Goal: Transaction & Acquisition: Register for event/course

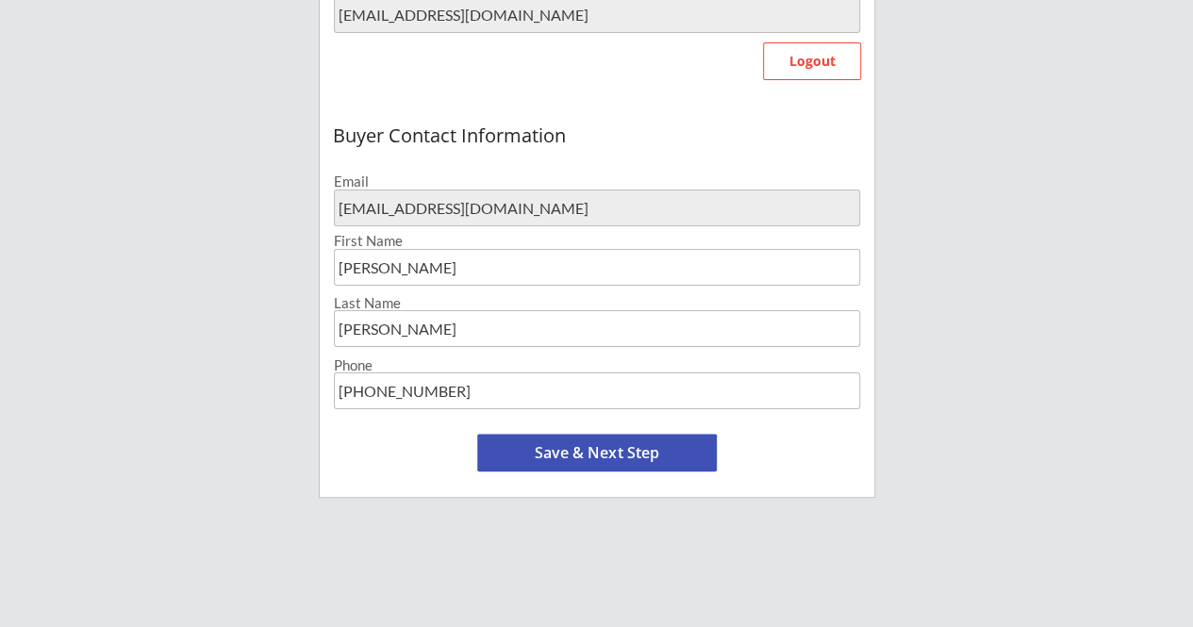
scroll to position [566, 0]
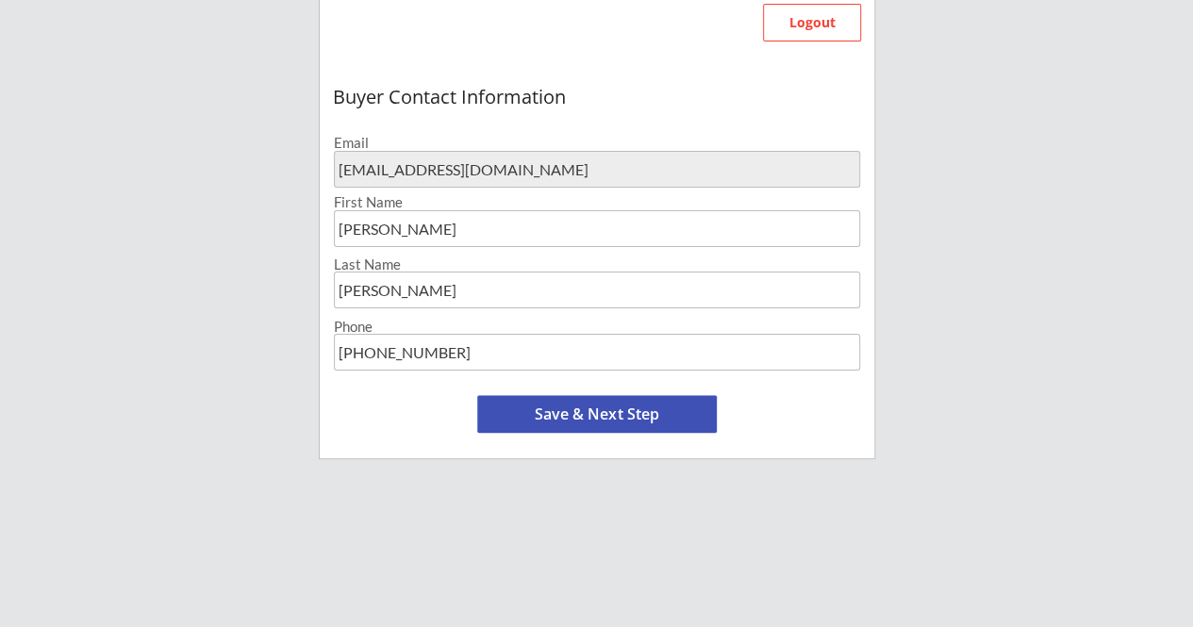
click at [647, 415] on button "Save & Next Step" at bounding box center [597, 414] width 240 height 38
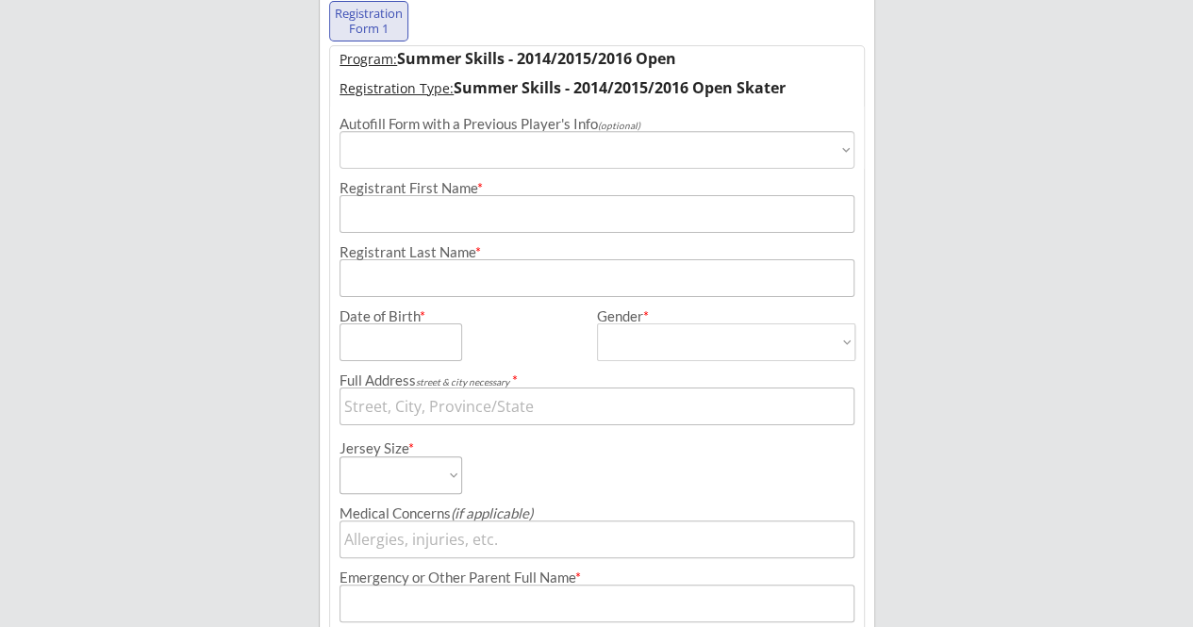
scroll to position [144, 0]
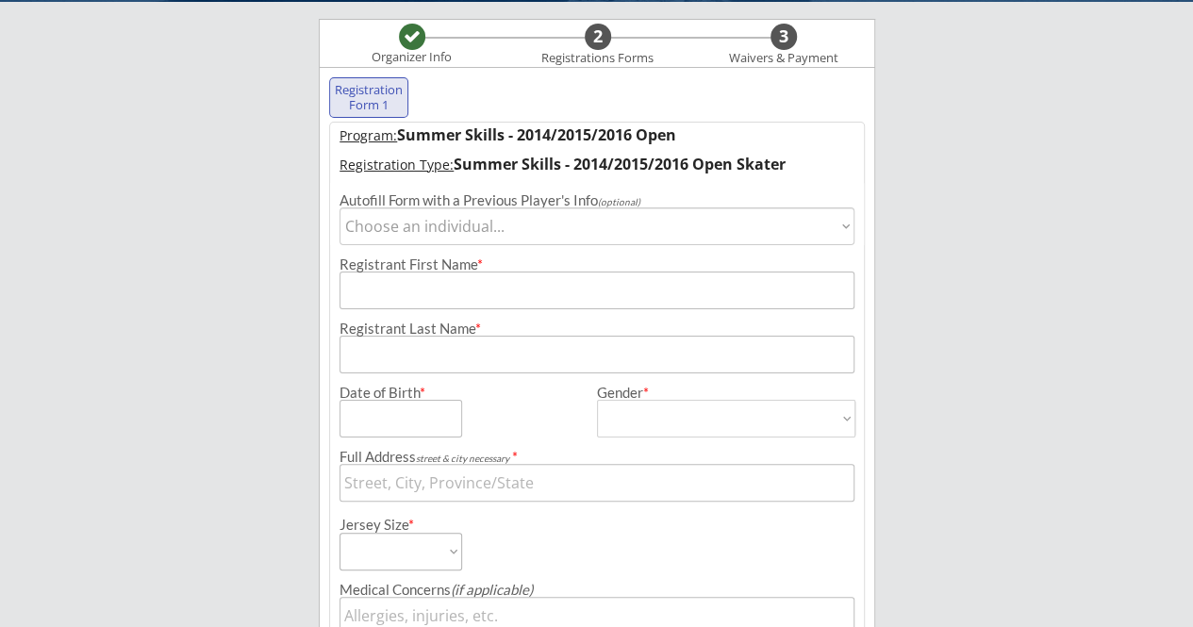
click at [730, 215] on select "Choose an individual... [PERSON_NAME] [PERSON_NAME]" at bounding box center [598, 227] width 516 height 38
select select ""1348695171700984260__LOOKUP__1704916704545x419471632484270100""
click at [340, 208] on select "Choose an individual... [PERSON_NAME] [PERSON_NAME]" at bounding box center [598, 227] width 516 height 38
type input "[PERSON_NAME]"
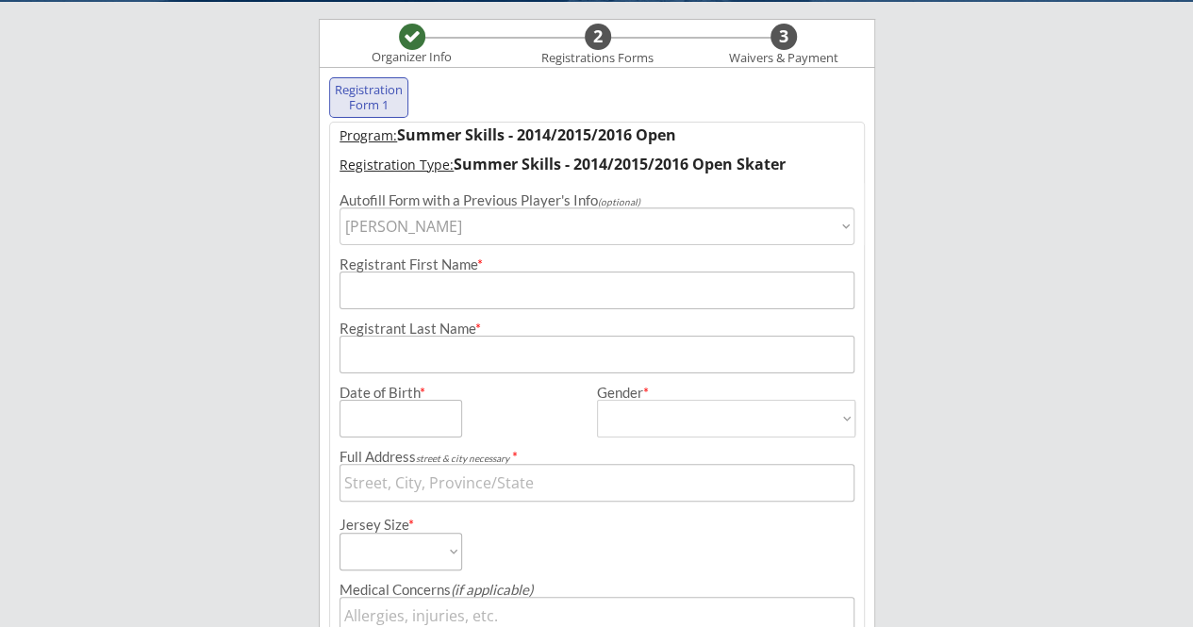
type input "[DATE]"
type input "Corral Cir, [GEOGRAPHIC_DATA], [GEOGRAPHIC_DATA]"
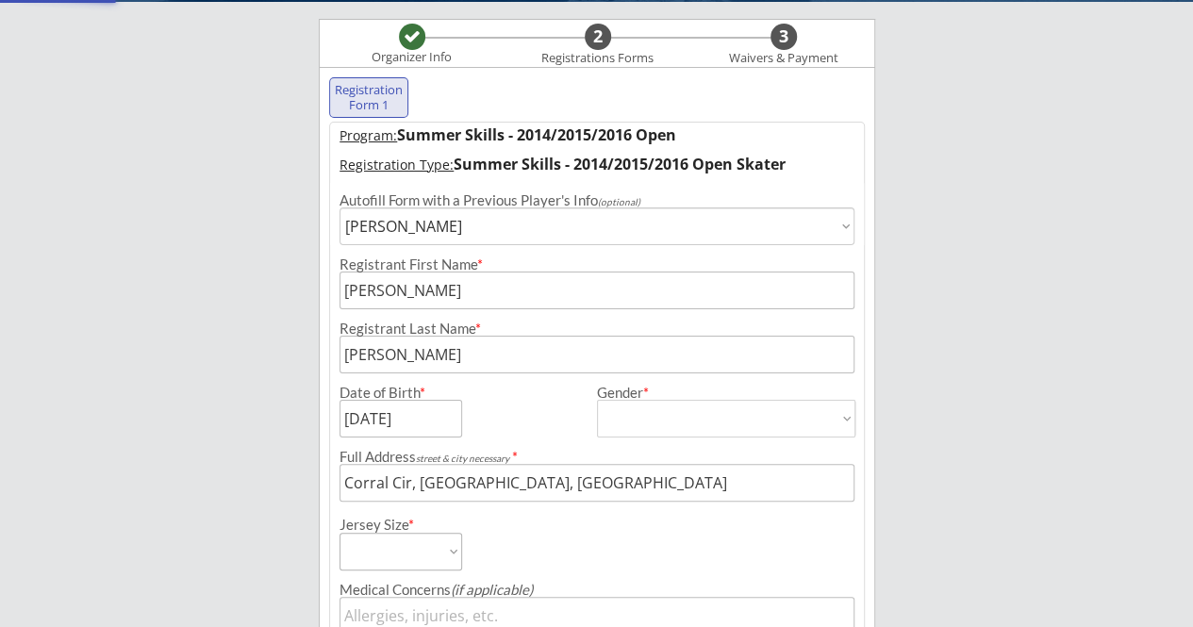
type input "[DEMOGRAPHIC_DATA]"
select select ""[DEMOGRAPHIC_DATA]""
type input "None"
type input "[PERSON_NAME]"
type input "[PHONE_NUMBER]"
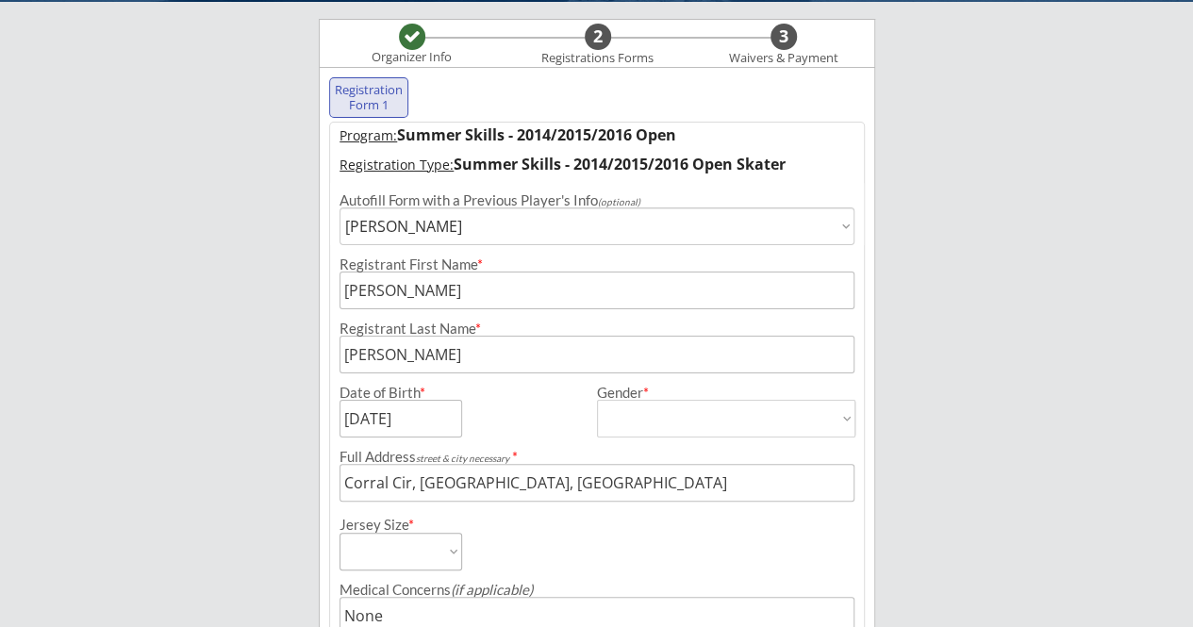
scroll to position [239, 0]
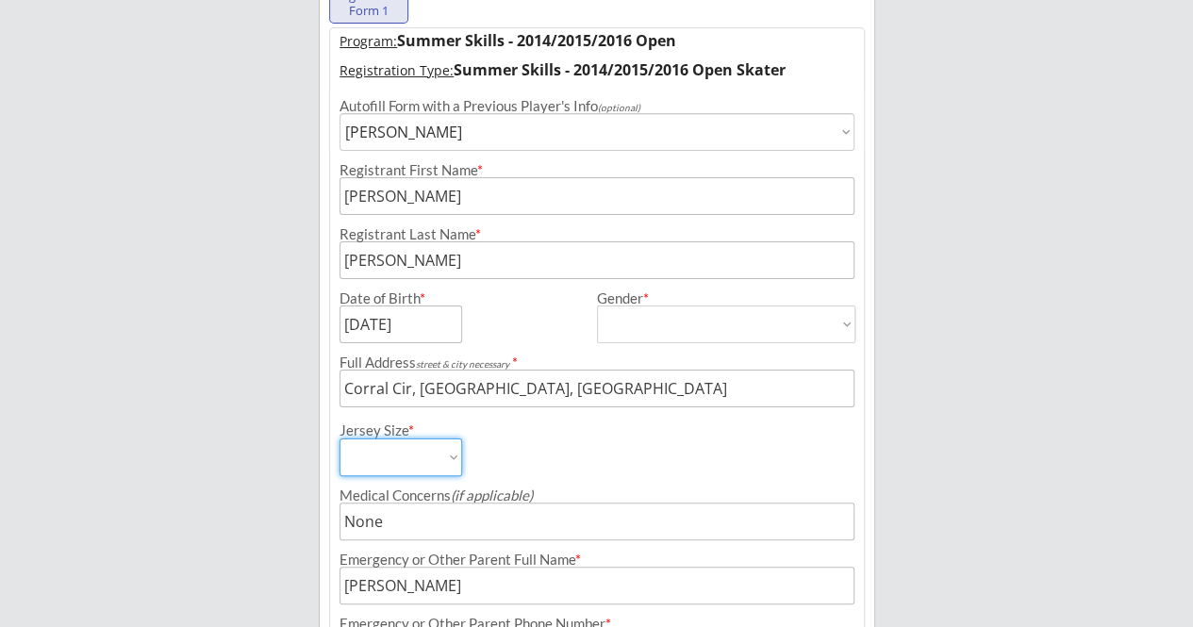
click at [378, 457] on select "Adult Small Youth Large Youth Medium Youth Small Youth Goalie Cut Intermediate …" at bounding box center [401, 458] width 123 height 38
select select ""Youth Medium""
click at [340, 439] on select "Adult Small Youth Large Youth Medium Youth Small Youth Goalie Cut Intermediate …" at bounding box center [401, 458] width 123 height 38
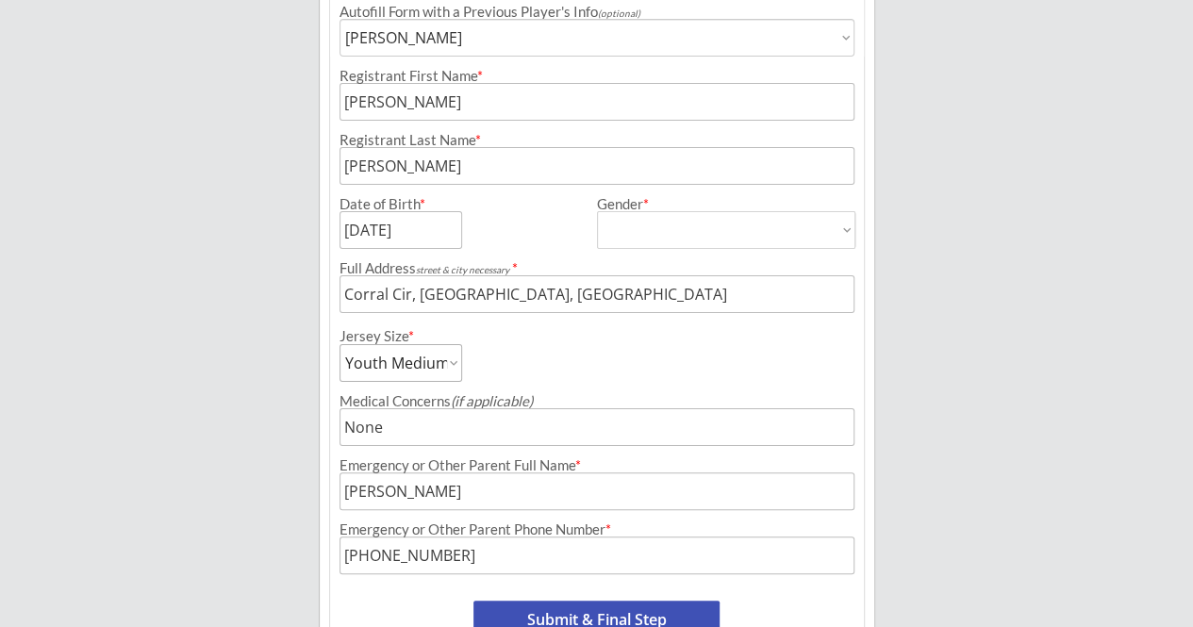
scroll to position [427, 0]
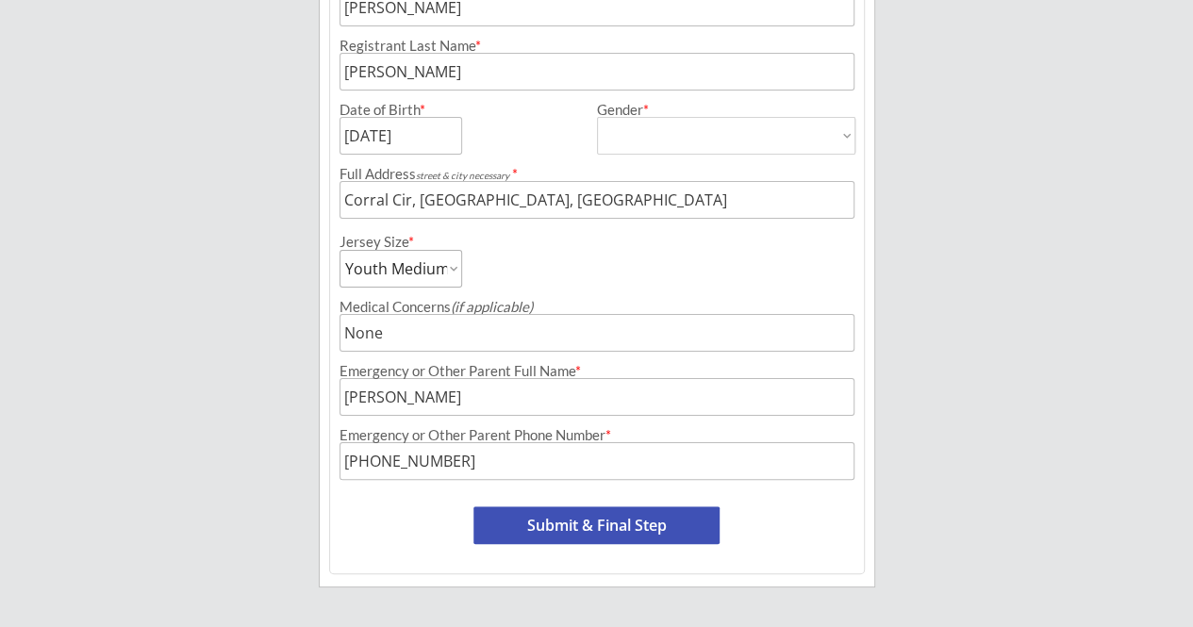
click at [625, 525] on button "Submit & Final Step" at bounding box center [597, 526] width 246 height 38
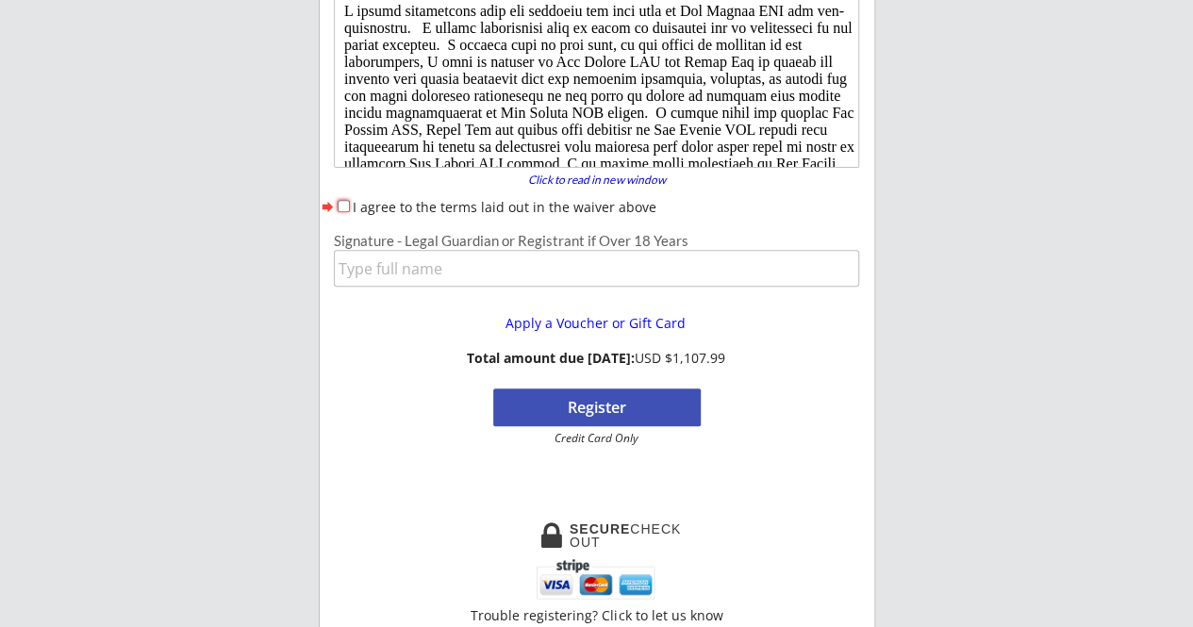
scroll to position [163, 0]
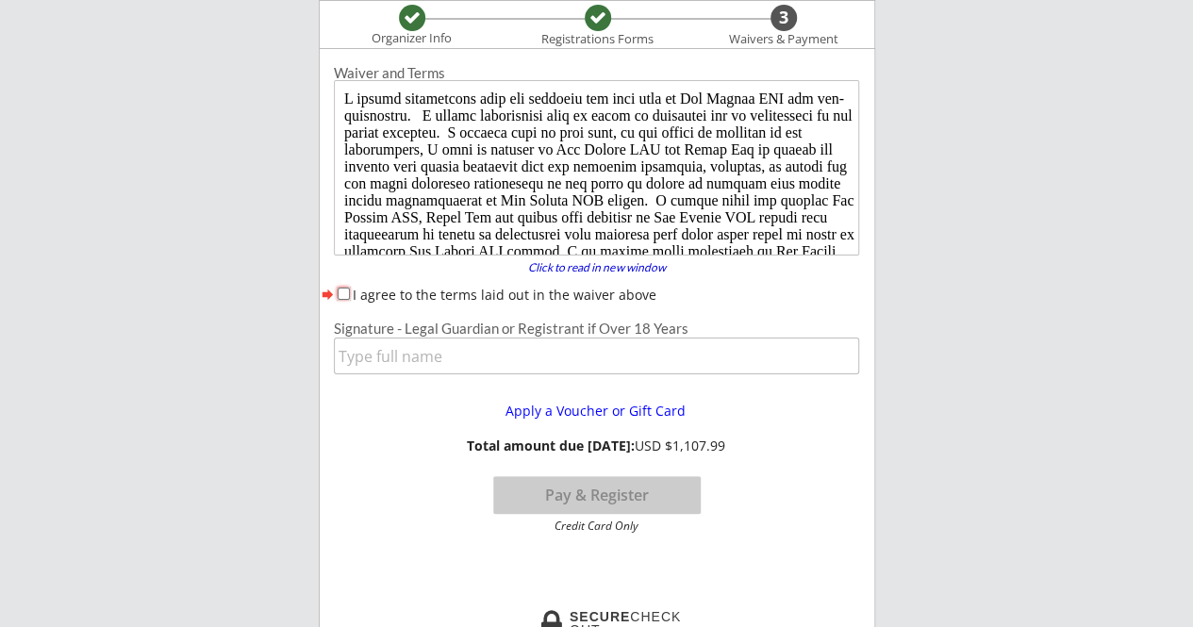
click at [345, 290] on input "I agree to the terms laid out in the waiver above" at bounding box center [344, 294] width 12 height 12
checkbox input "true"
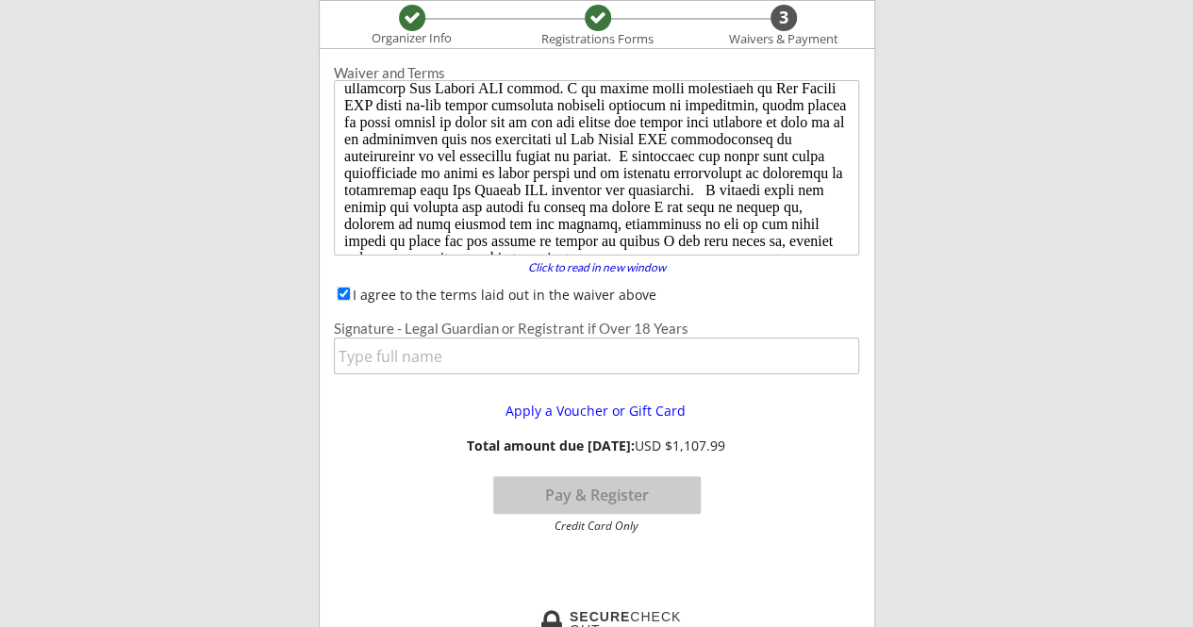
scroll to position [196, 0]
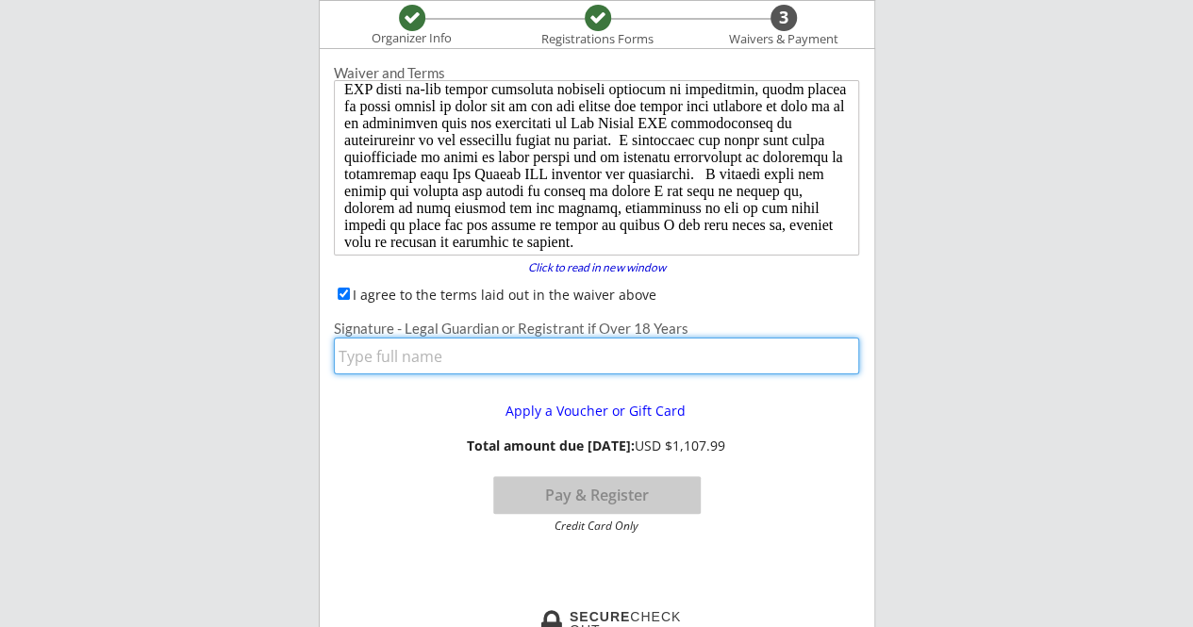
click at [649, 361] on input "input" at bounding box center [597, 356] width 526 height 37
type input "[PERSON_NAME]"
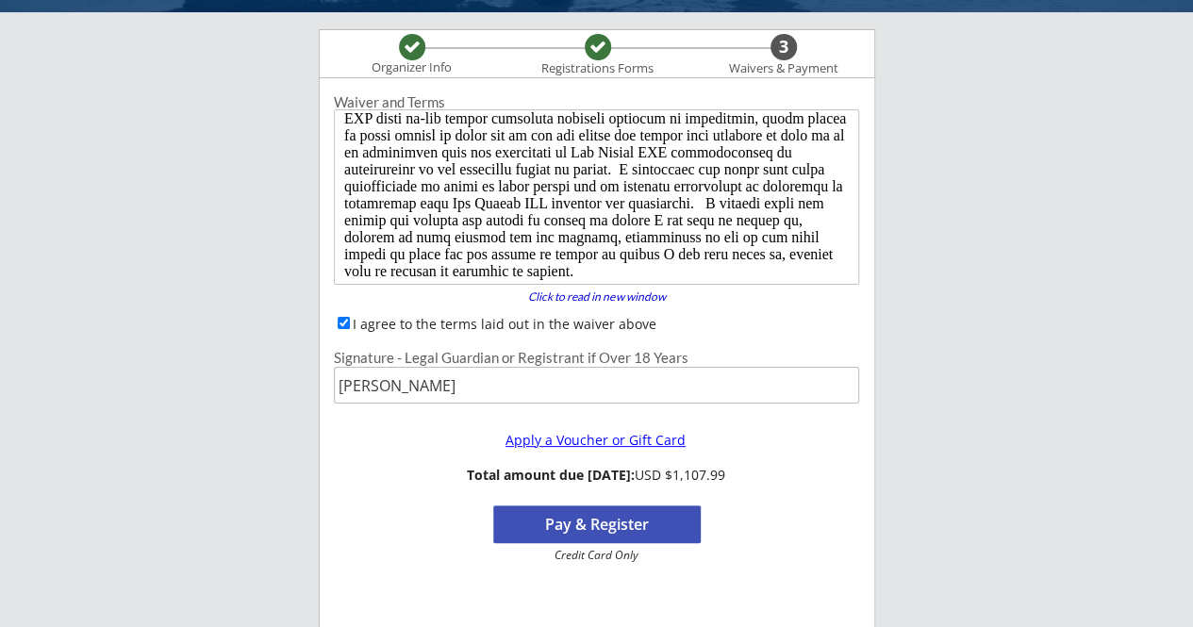
scroll to position [163, 0]
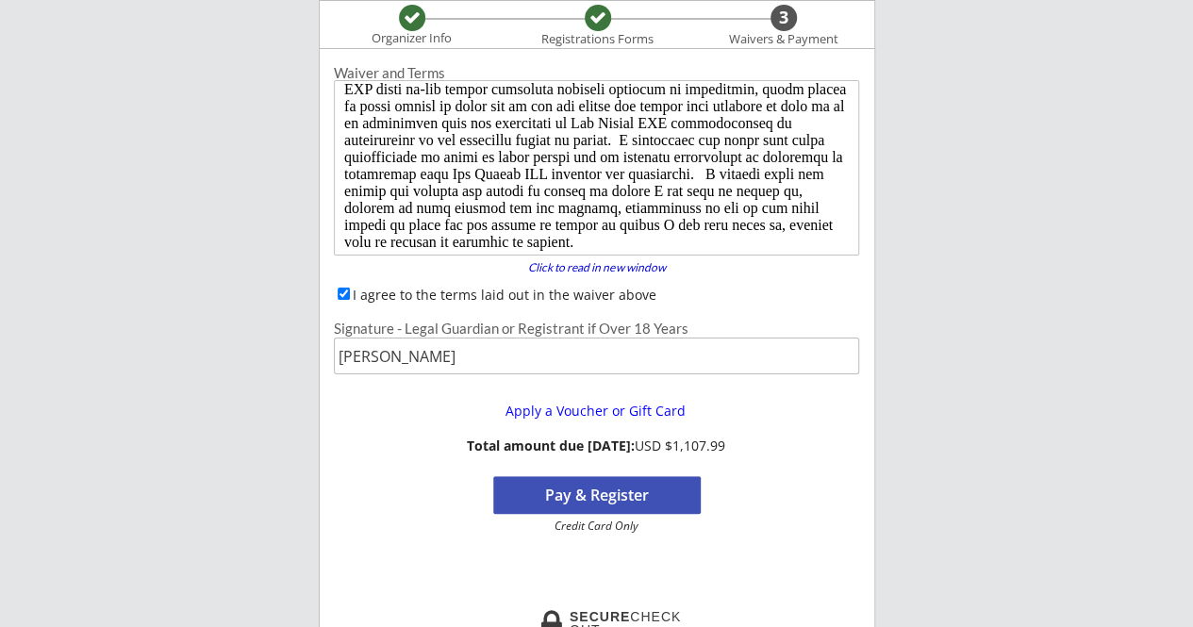
click at [600, 503] on button "Pay & Register" at bounding box center [597, 495] width 208 height 38
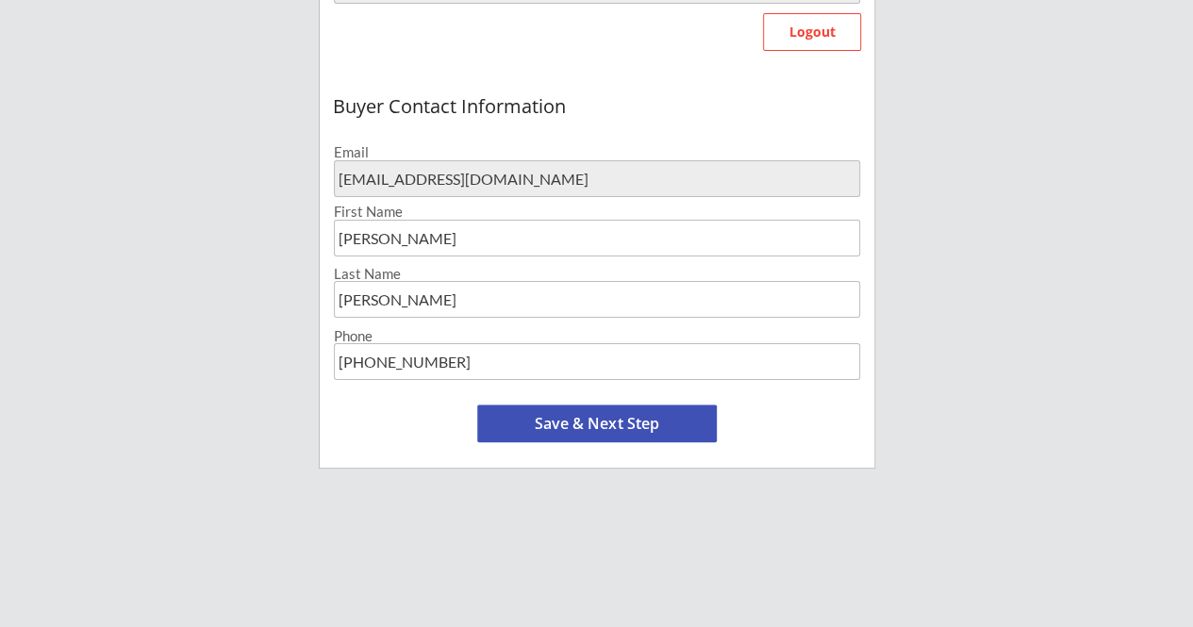
scroll to position [660, 0]
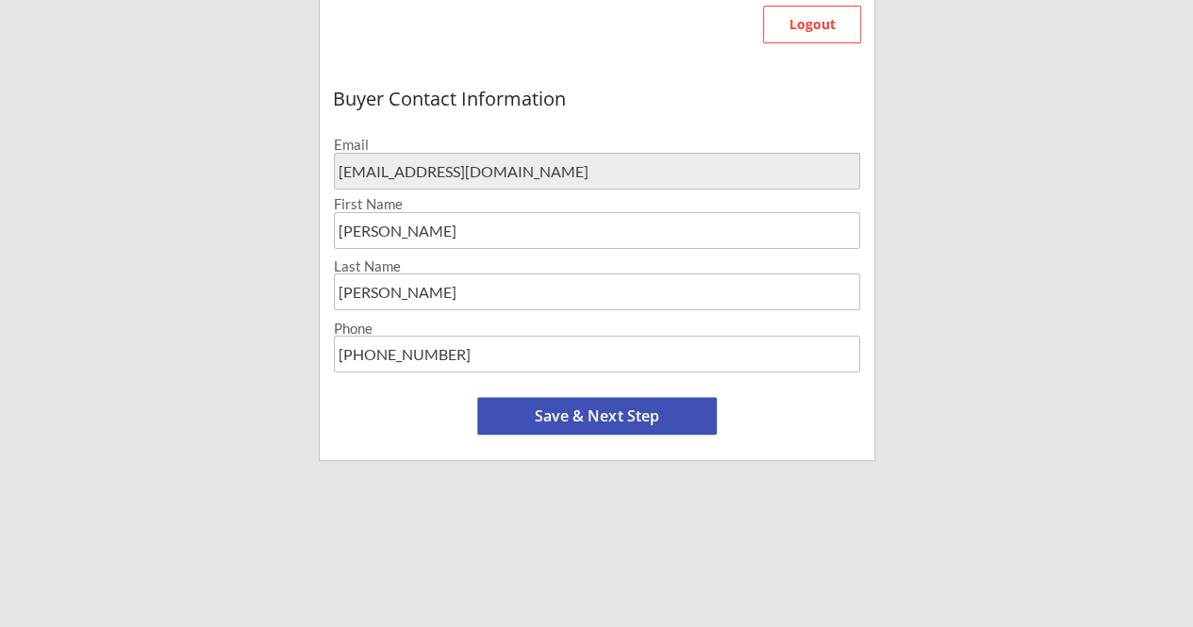
click at [609, 420] on button "Save & Next Step" at bounding box center [597, 416] width 240 height 38
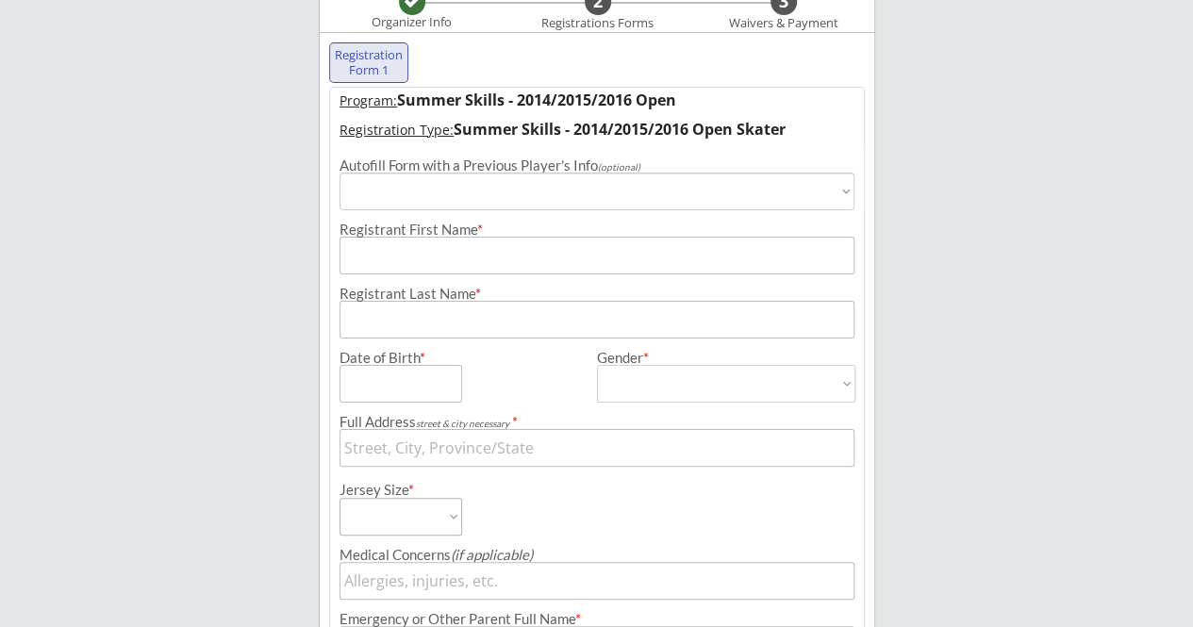
scroll to position [144, 0]
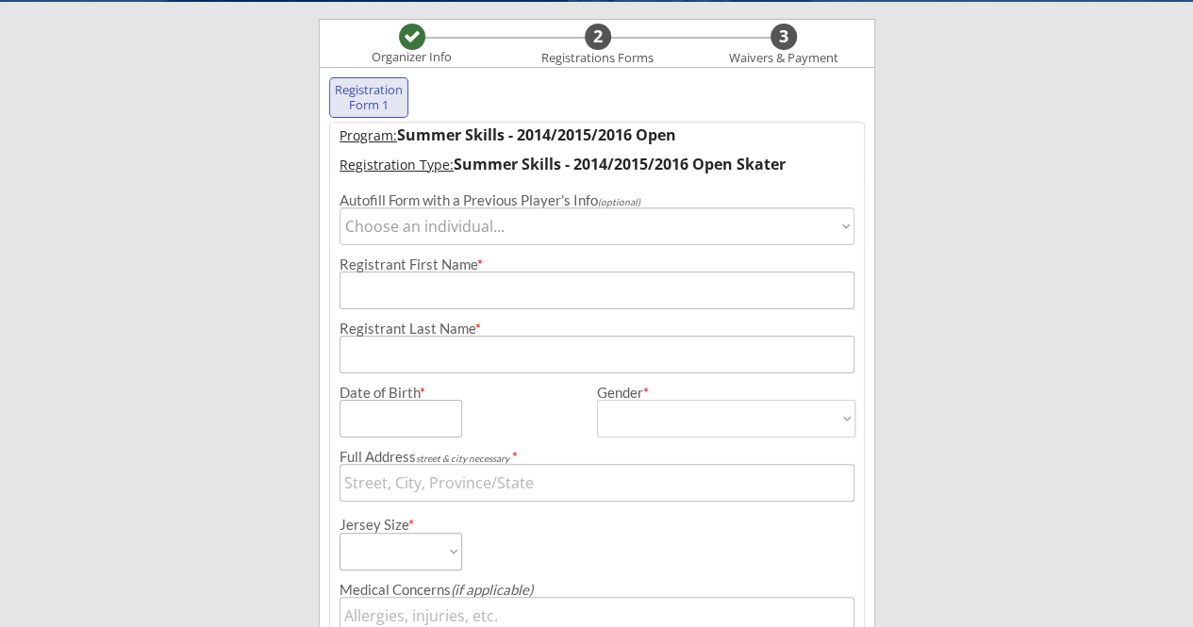
click at [653, 224] on select "Choose an individual... [PERSON_NAME] [PERSON_NAME]" at bounding box center [598, 227] width 516 height 38
select select ""1348695171700984260__LOOKUP__1704916704545x419471632484270100""
click at [340, 208] on select "Choose an individual... [PERSON_NAME] [PERSON_NAME]" at bounding box center [598, 227] width 516 height 38
type input "[PERSON_NAME]"
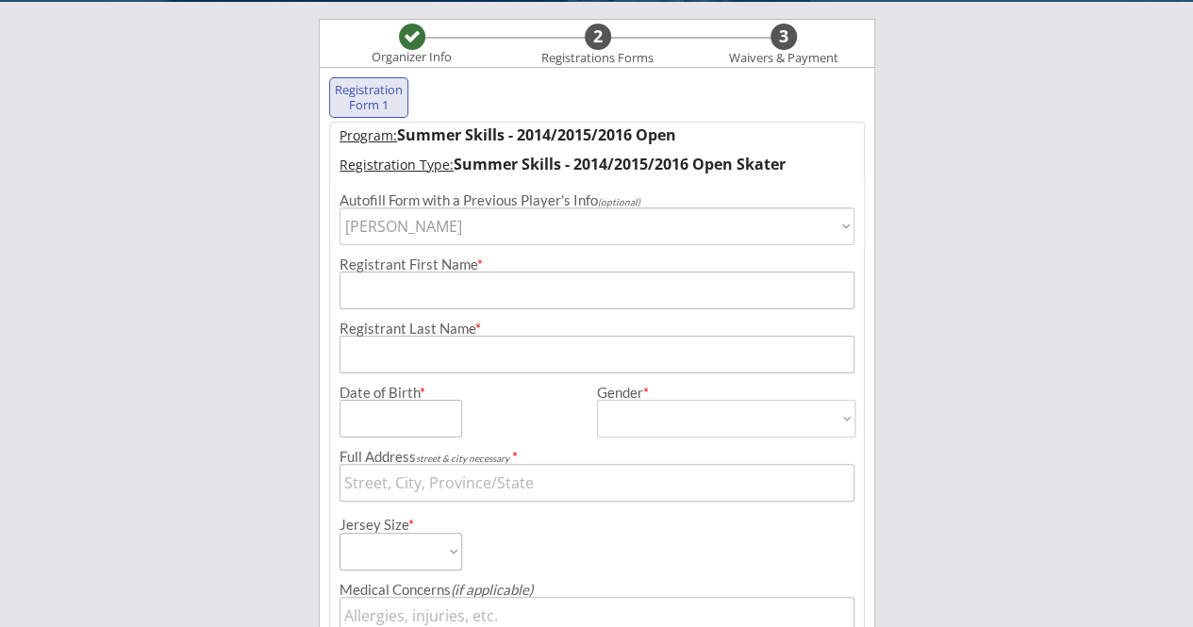
type input "[DATE]"
type input "Corral Cir, [GEOGRAPHIC_DATA], [GEOGRAPHIC_DATA]"
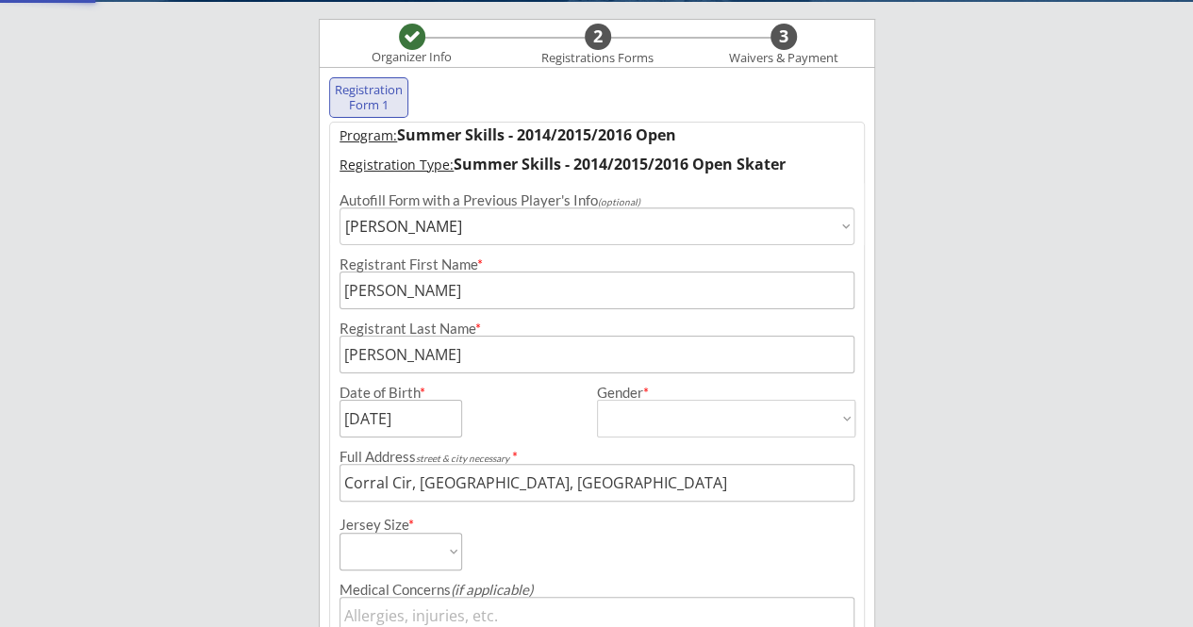
type input "[DEMOGRAPHIC_DATA]"
select select ""[DEMOGRAPHIC_DATA]""
select select ""Youth Medium""
type input "None"
type input "[PERSON_NAME]"
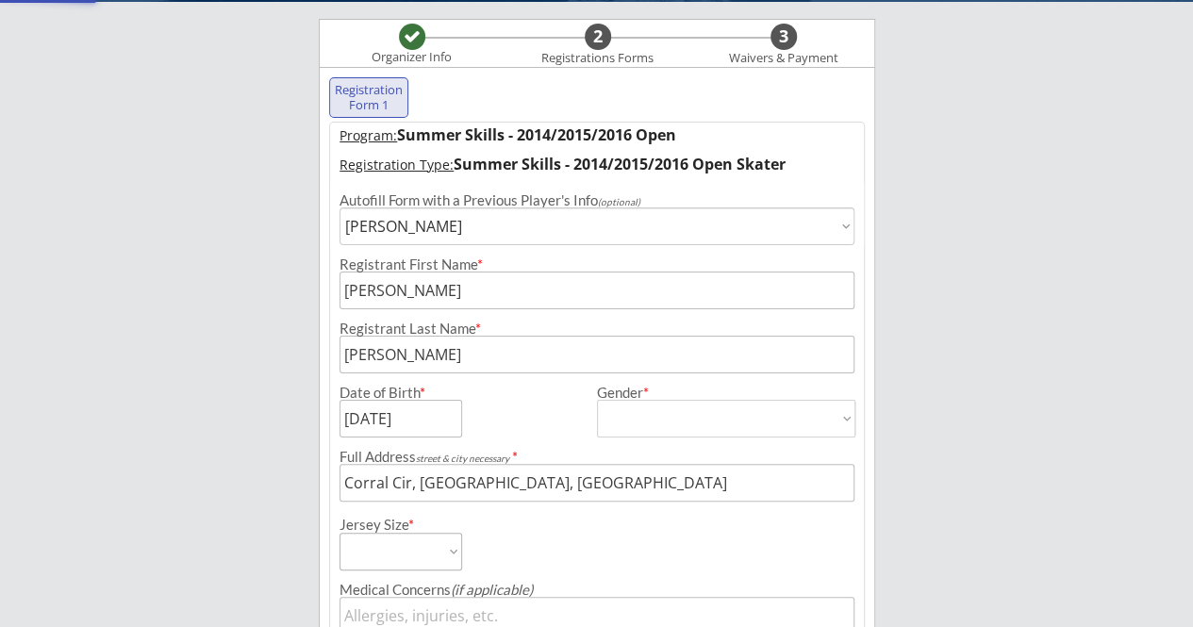
type input "[PHONE_NUMBER]"
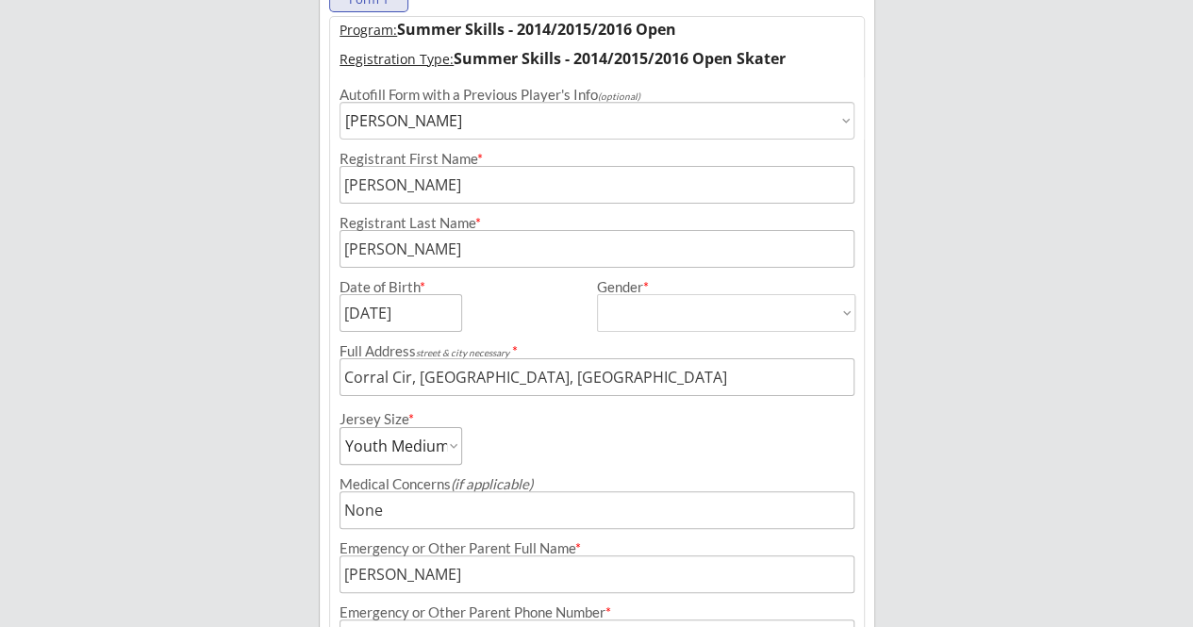
scroll to position [522, 0]
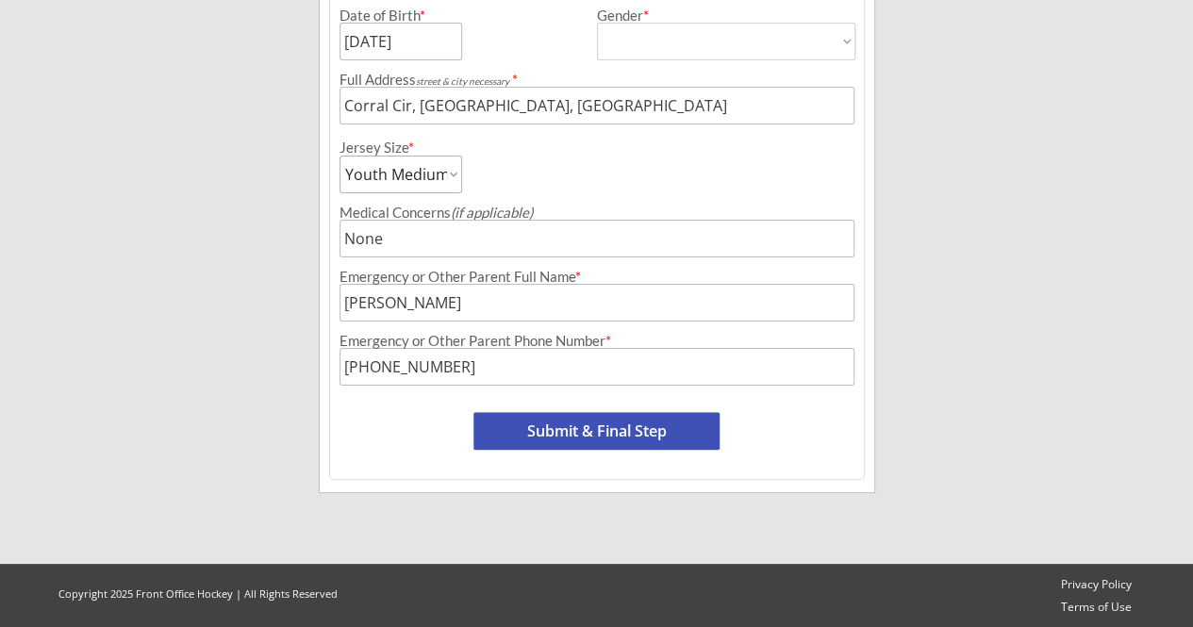
click at [604, 429] on button "Submit & Final Step" at bounding box center [597, 431] width 246 height 38
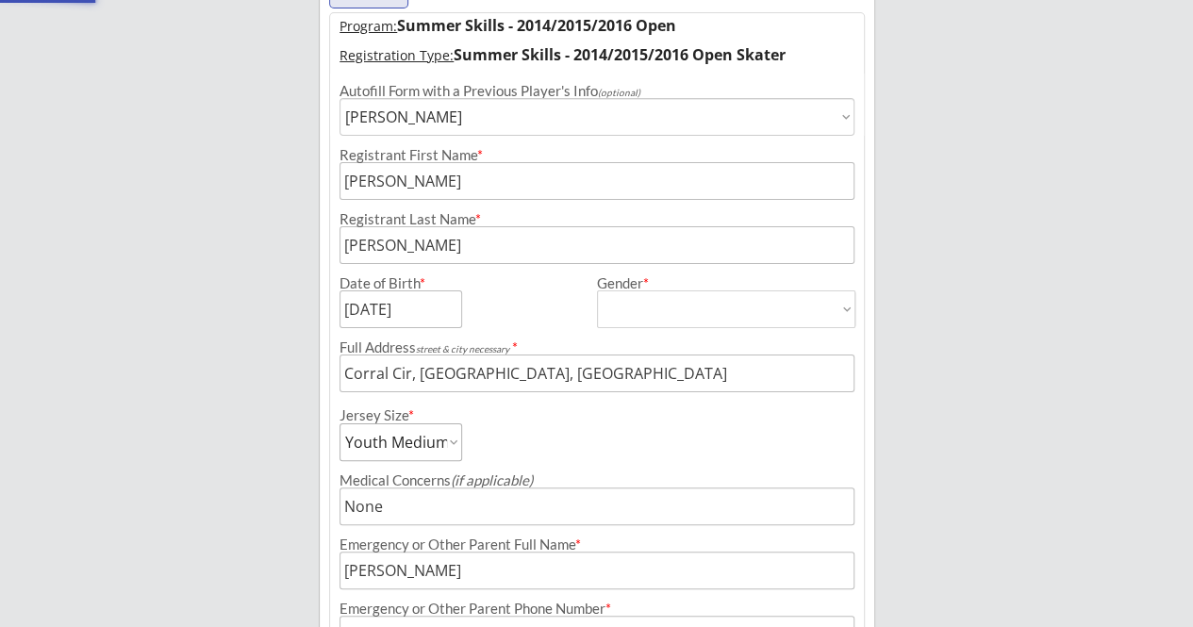
select select ""Yes, use this card""
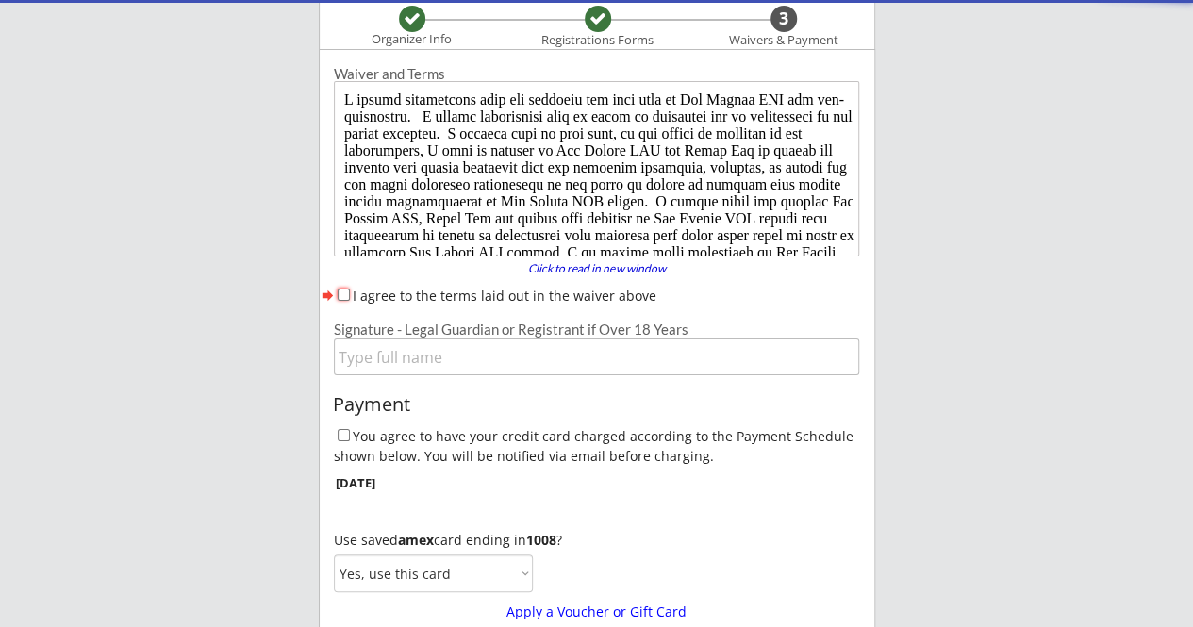
scroll to position [0, 0]
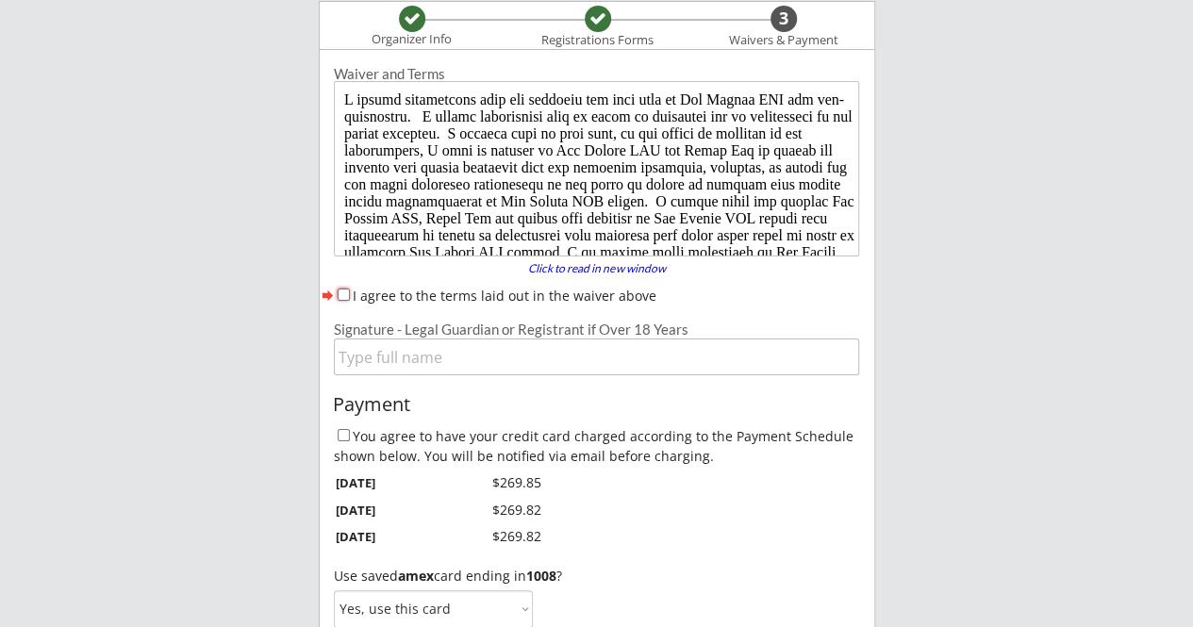
click at [349, 294] on div "I agree to the terms laid out in the waiver above" at bounding box center [597, 296] width 526 height 20
click at [345, 296] on input "I agree to the terms laid out in the waiver above" at bounding box center [344, 295] width 12 height 12
checkbox input "true"
click at [382, 361] on input "input" at bounding box center [597, 357] width 526 height 37
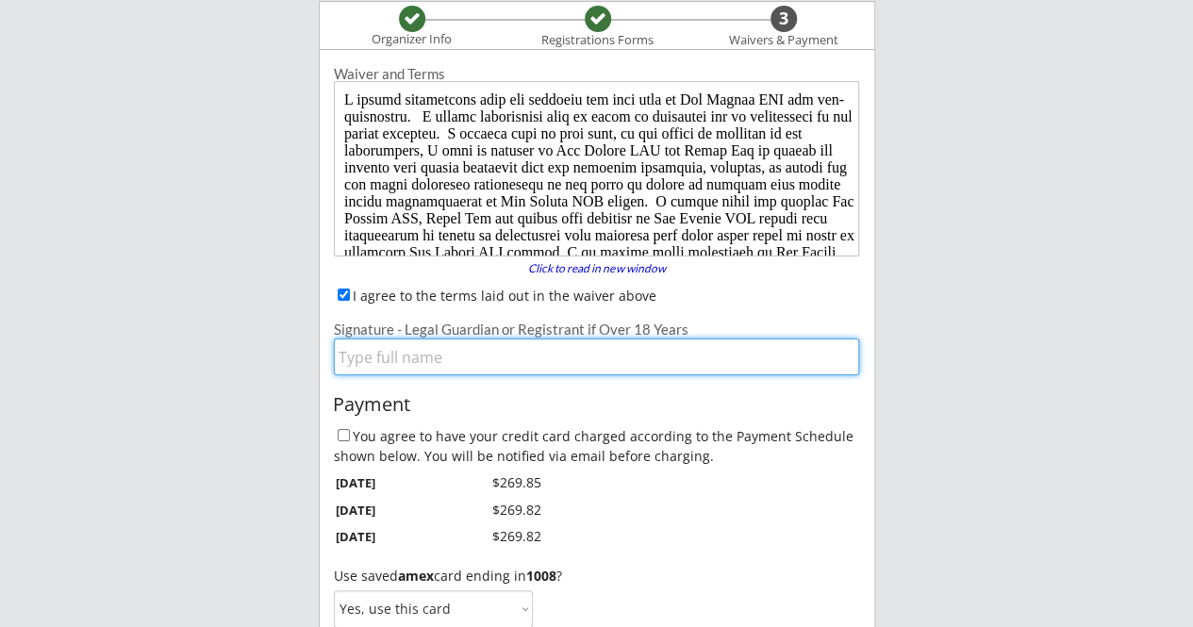
type input "[PERSON_NAME]"
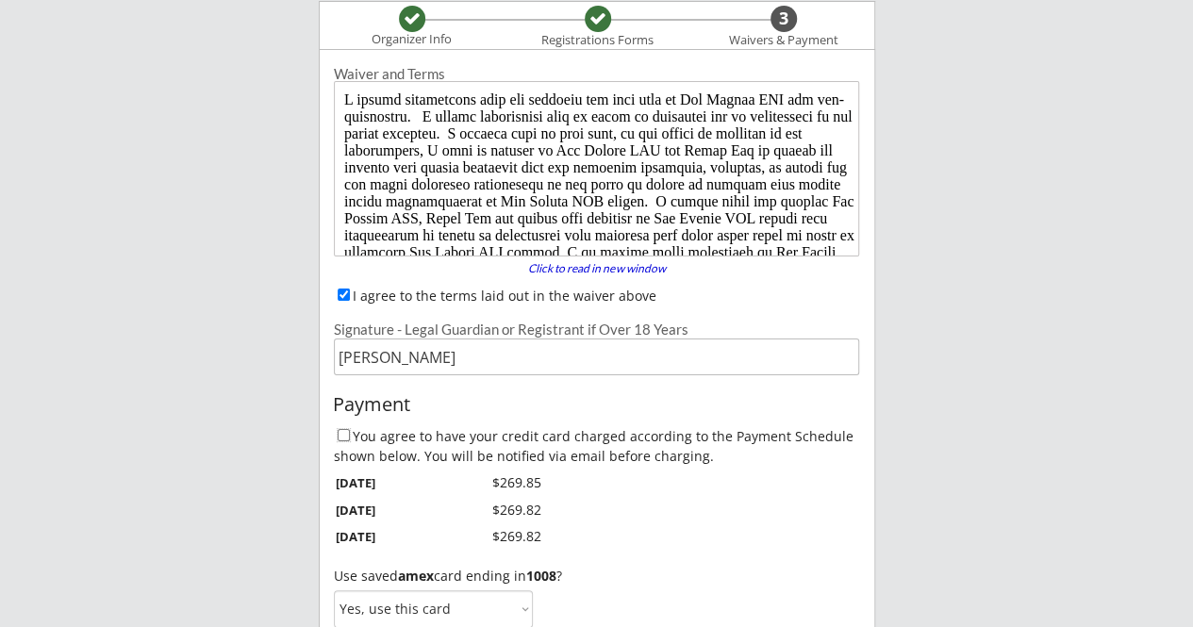
click at [342, 437] on input "You agree to have your credit card charged according to the Payment Schedule sh…" at bounding box center [344, 435] width 12 height 12
checkbox input "true"
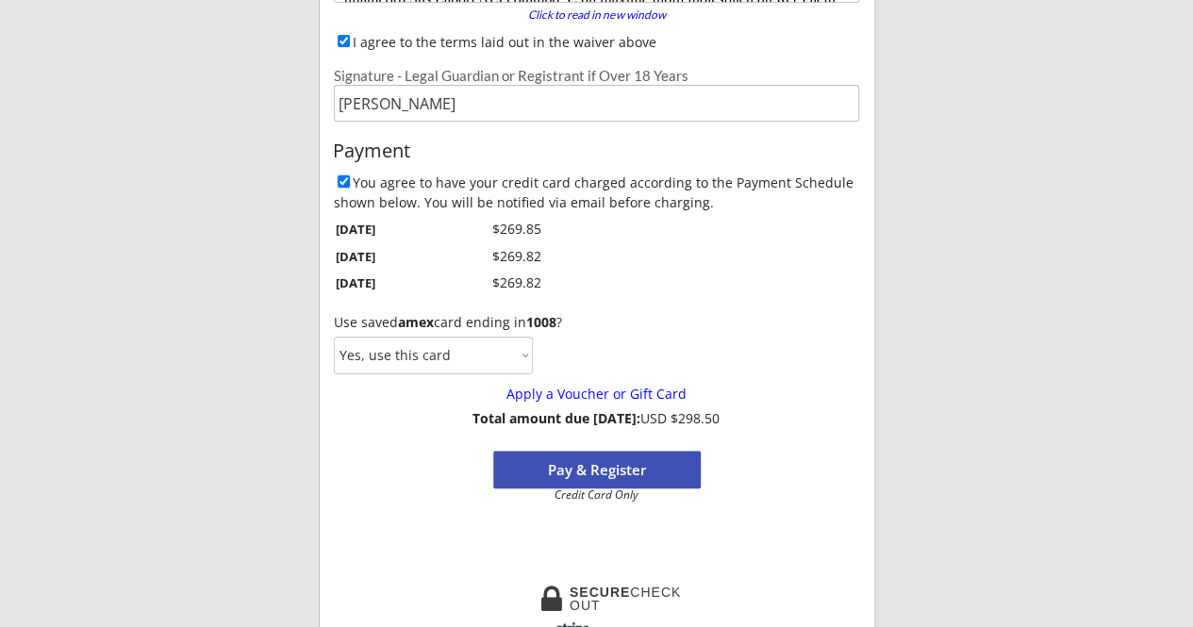
scroll to position [445, 0]
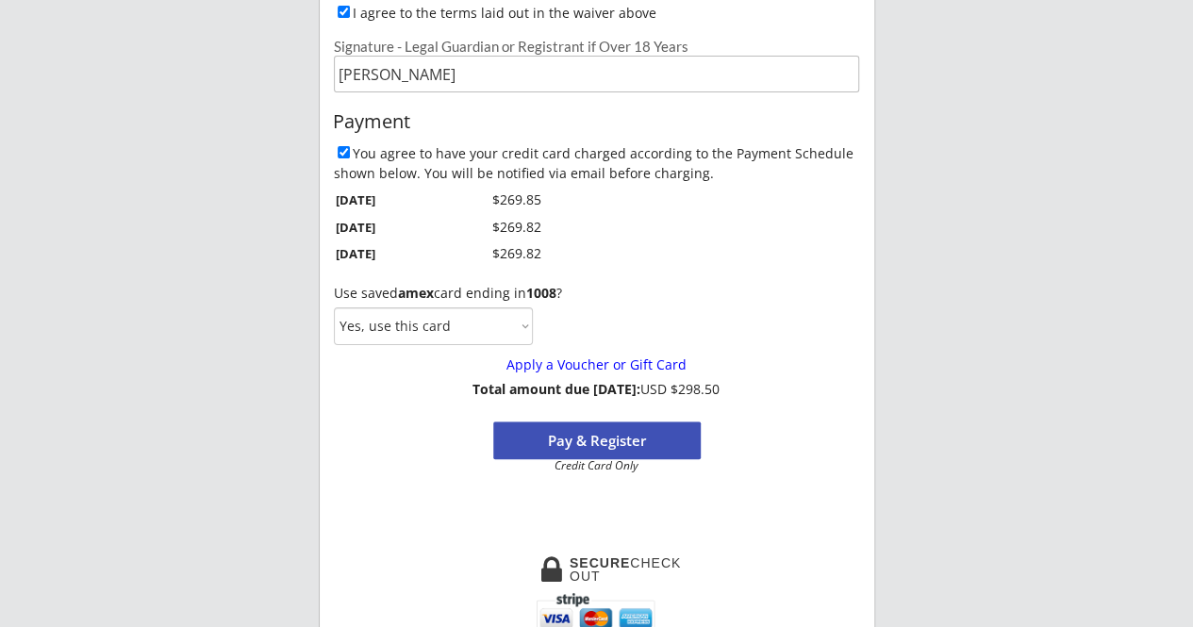
click at [567, 435] on button "Pay & Register" at bounding box center [597, 441] width 208 height 38
